Goal: Task Accomplishment & Management: Complete application form

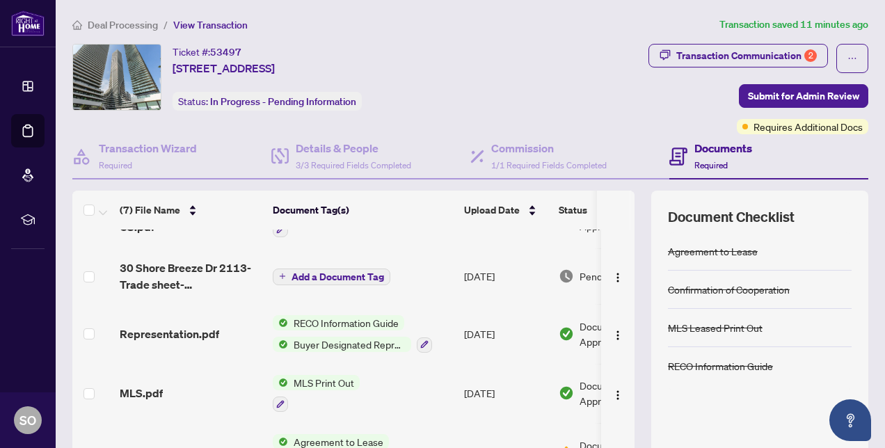
scroll to position [95, 0]
click at [298, 271] on span "Add a Document Tag" at bounding box center [338, 276] width 93 height 10
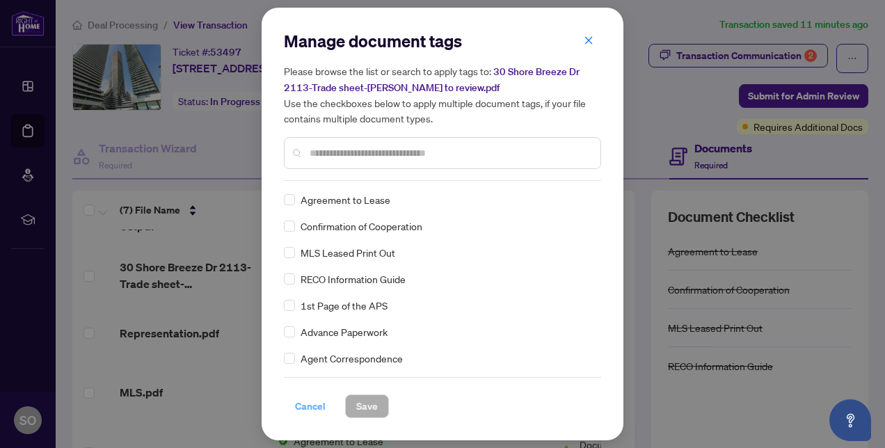
click at [305, 409] on span "Cancel" at bounding box center [310, 406] width 31 height 22
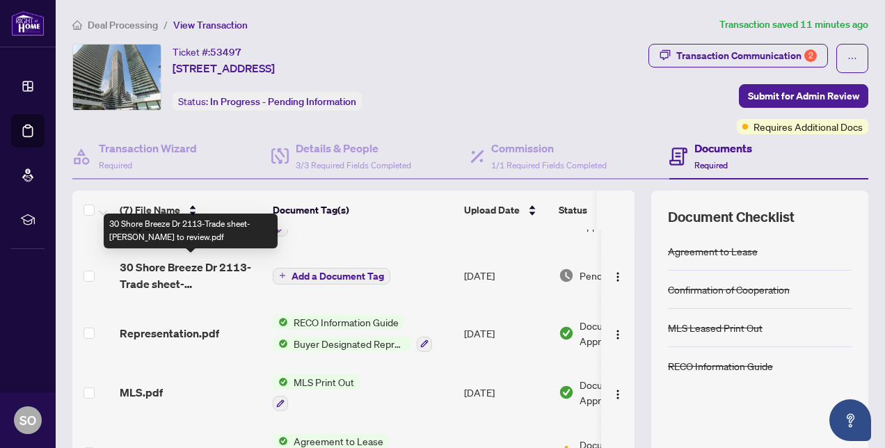
click at [159, 270] on span "30 Shore Breeze Dr 2113-Trade sheet-[PERSON_NAME] to review.pdf" at bounding box center [191, 275] width 142 height 33
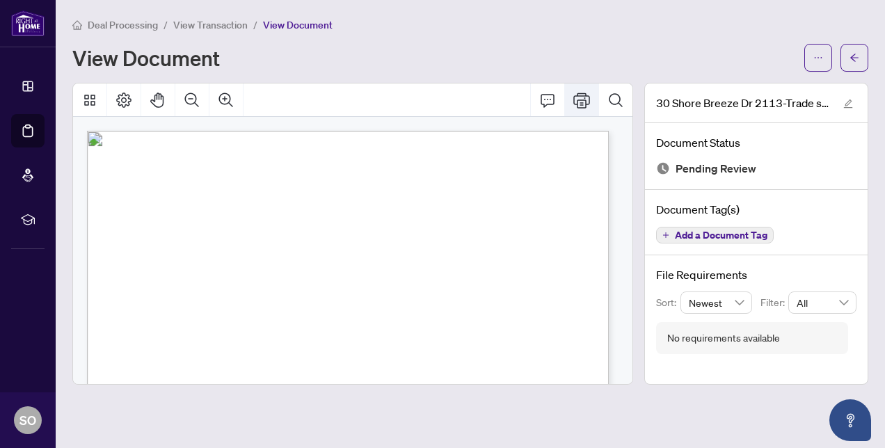
click at [586, 104] on icon "Print" at bounding box center [581, 100] width 17 height 15
click at [197, 28] on span "View Transaction" at bounding box center [210, 25] width 74 height 13
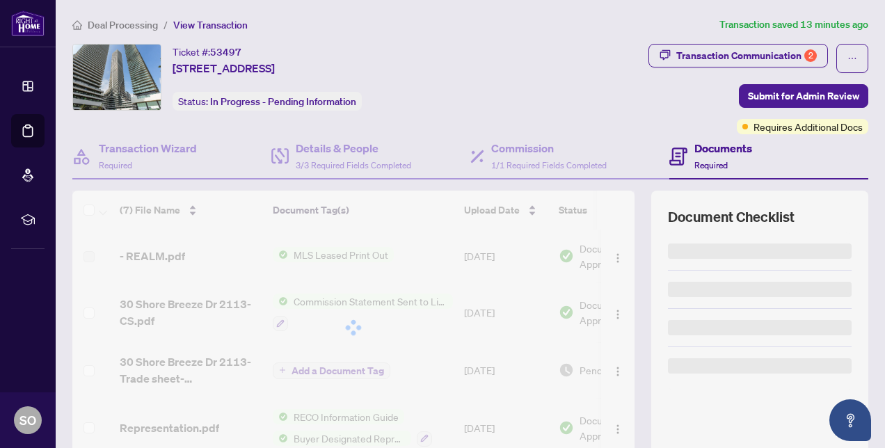
scroll to position [133, 0]
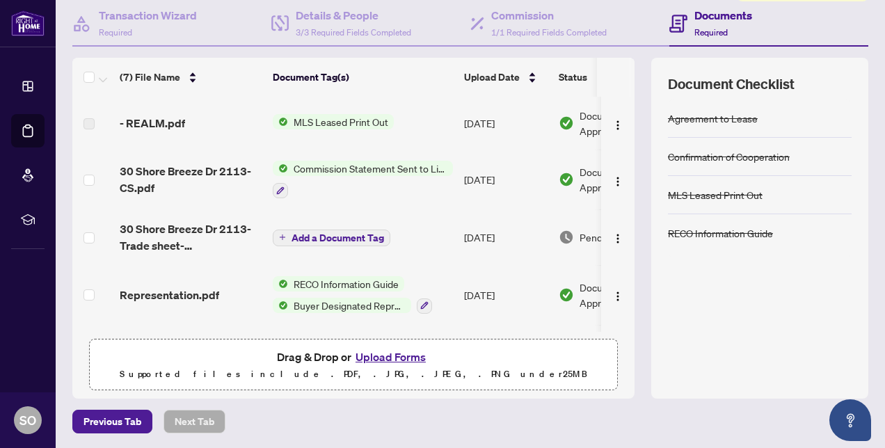
click at [397, 349] on button "Upload Forms" at bounding box center [390, 357] width 79 height 18
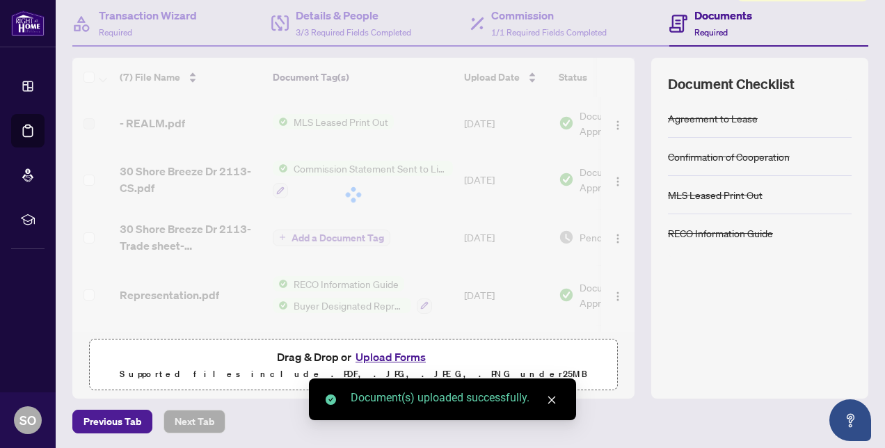
scroll to position [0, 0]
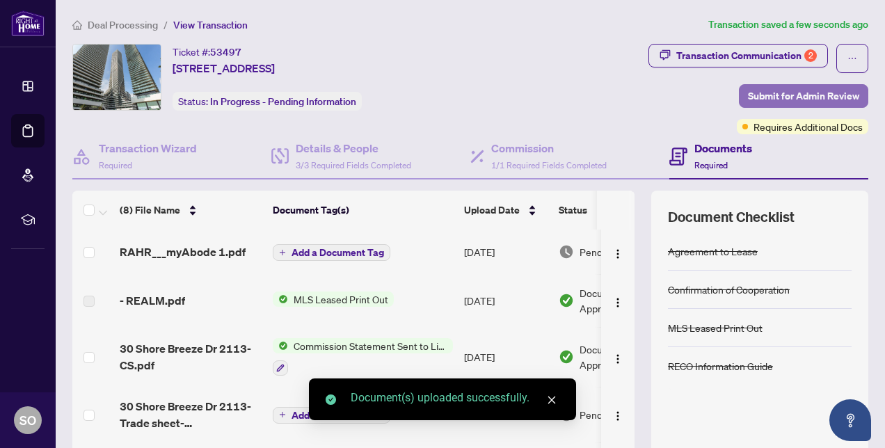
click at [799, 96] on span "Submit for Admin Review" at bounding box center [803, 96] width 111 height 22
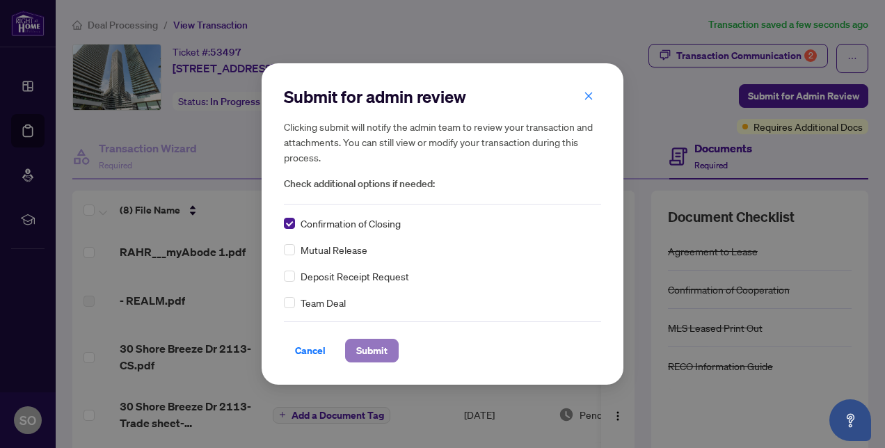
click at [367, 354] on span "Submit" at bounding box center [371, 351] width 31 height 22
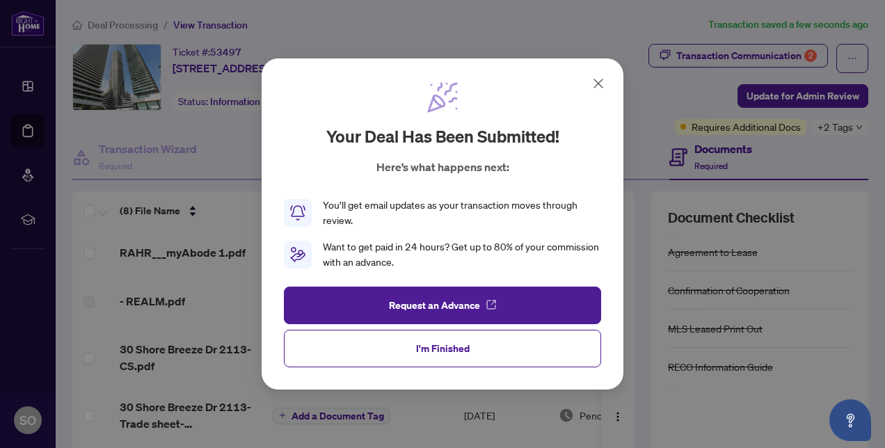
click at [595, 89] on icon at bounding box center [598, 83] width 17 height 17
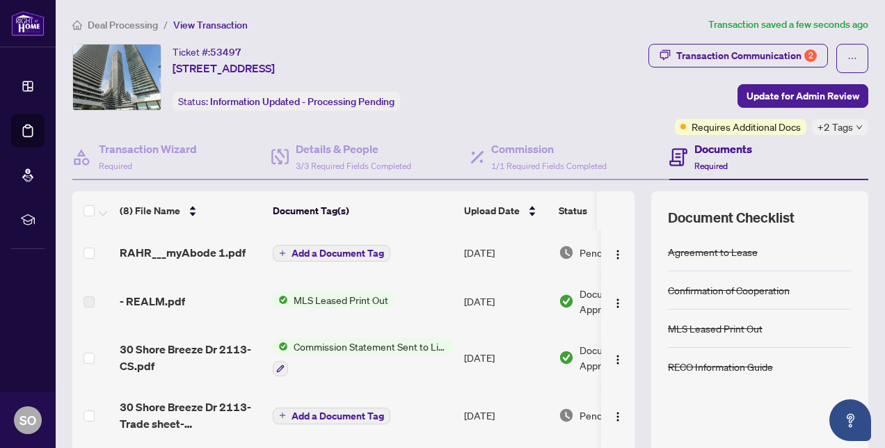
click at [115, 22] on span "Deal Processing" at bounding box center [123, 25] width 70 height 13
